Goal: Navigation & Orientation: Find specific page/section

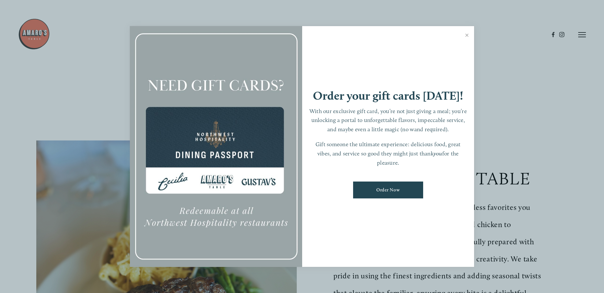
scroll to position [64, 0]
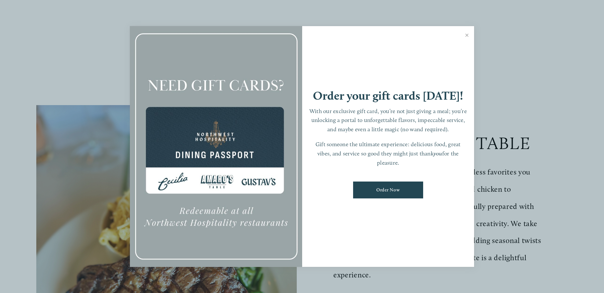
click at [468, 35] on link "Close" at bounding box center [467, 36] width 12 height 18
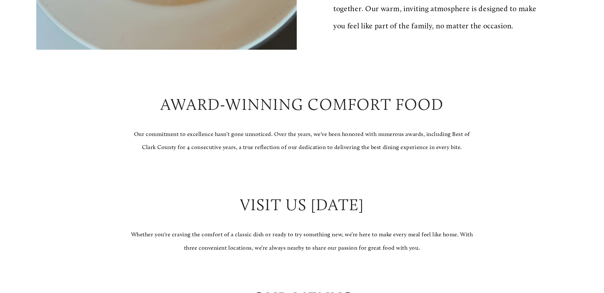
scroll to position [605, 0]
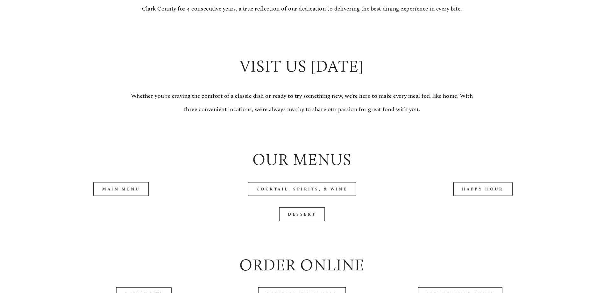
click at [137, 196] on link "Main Menu" at bounding box center [121, 189] width 56 height 14
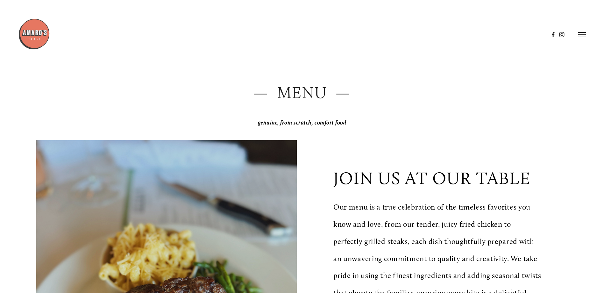
scroll to position [0, 0]
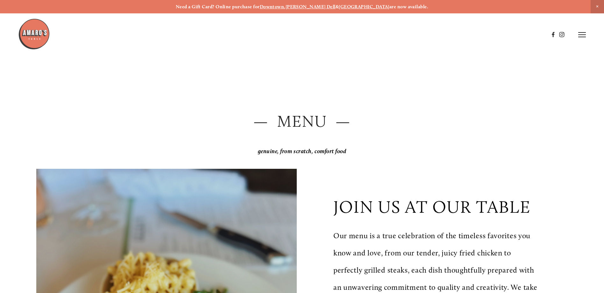
click at [578, 38] on header "Menu Order Now Visit Gallery 0" at bounding box center [302, 34] width 568 height 69
click at [582, 35] on line at bounding box center [582, 35] width 8 height 0
click at [493, 35] on span "Visit" at bounding box center [496, 35] width 11 height 6
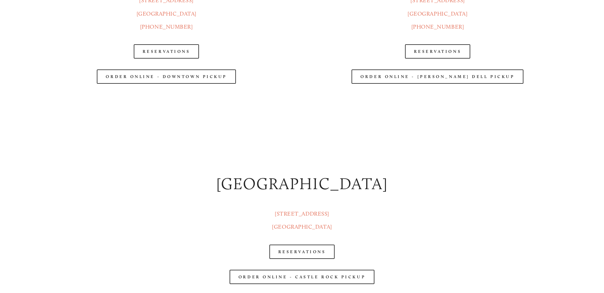
scroll to position [1115, 0]
